Goal: Navigation & Orientation: Find specific page/section

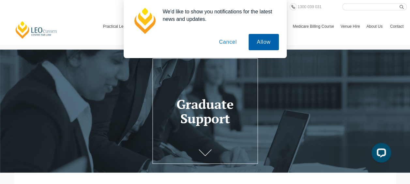
click at [259, 41] on button "Allow" at bounding box center [263, 42] width 30 height 16
